Goal: Transaction & Acquisition: Download file/media

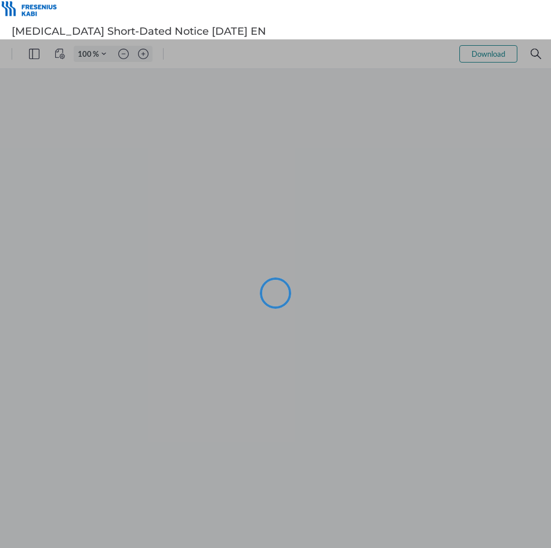
type input "104"
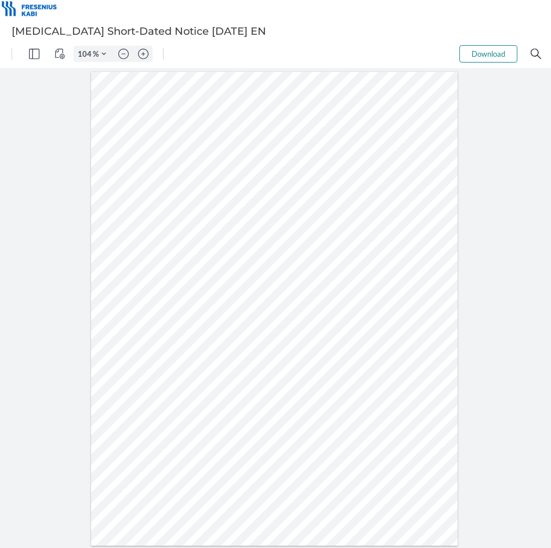
click at [477, 51] on button "Download" at bounding box center [488, 53] width 58 height 17
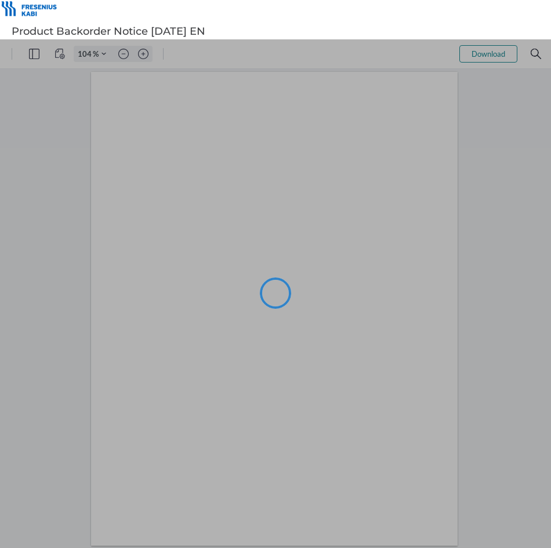
type input "104"
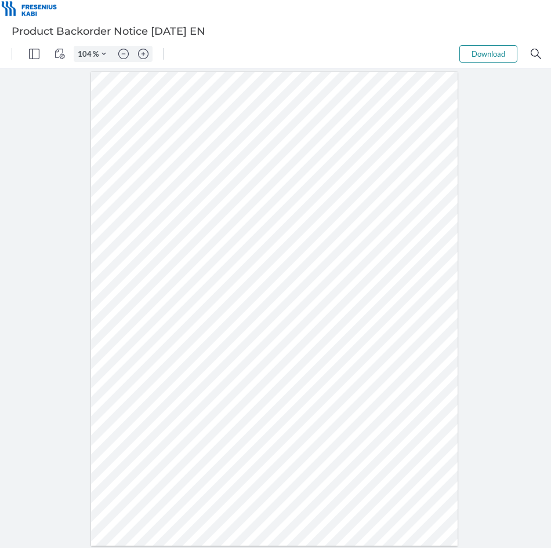
click at [482, 48] on button "Download" at bounding box center [488, 53] width 58 height 17
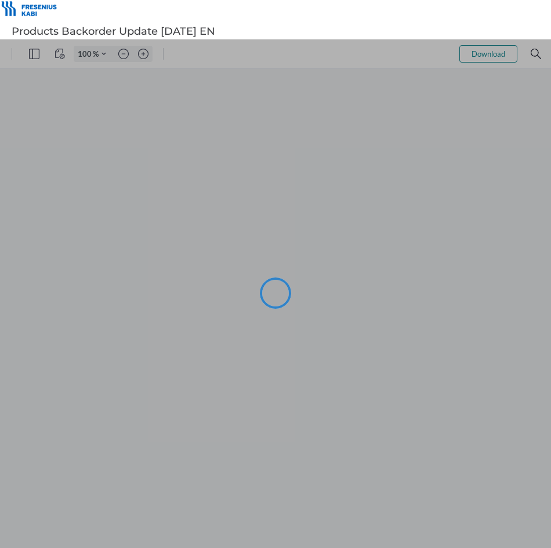
type input "104"
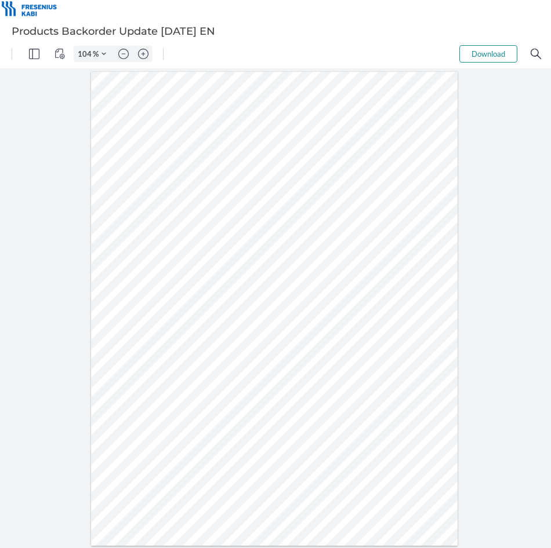
click at [499, 50] on button "Download" at bounding box center [488, 53] width 58 height 17
click at [482, 54] on button "Download" at bounding box center [488, 53] width 58 height 17
